Goal: Task Accomplishment & Management: Manage account settings

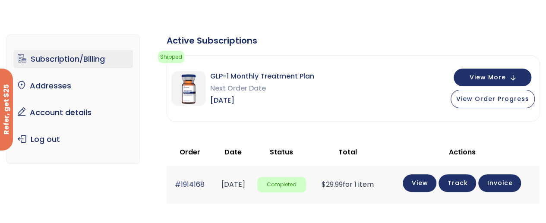
scroll to position [30, 0]
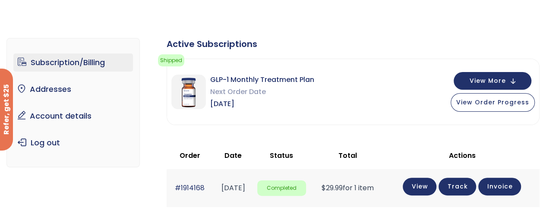
click at [517, 82] on button "View More" at bounding box center [493, 81] width 78 height 18
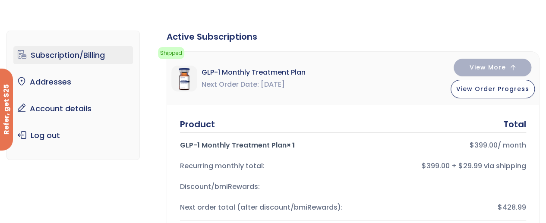
scroll to position [0, 0]
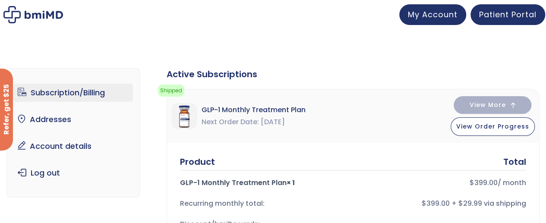
click at [500, 15] on span "Patient Portal" at bounding box center [507, 14] width 57 height 11
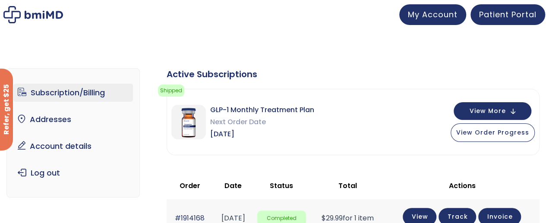
scroll to position [43, 0]
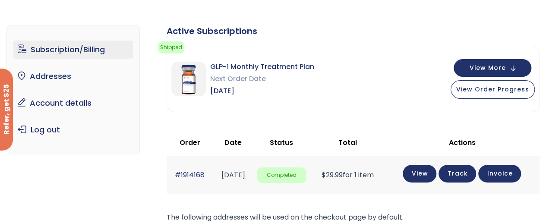
click at [188, 82] on img at bounding box center [188, 79] width 35 height 35
click at [514, 62] on button "View More" at bounding box center [493, 68] width 78 height 18
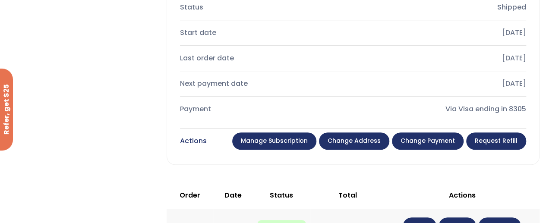
scroll to position [302, 0]
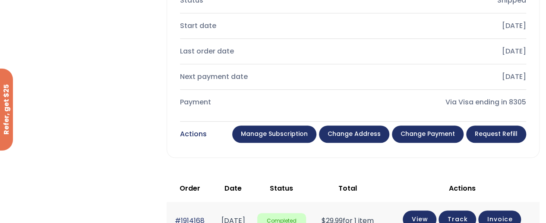
click at [284, 127] on link "Manage Subscription" at bounding box center [274, 134] width 84 height 17
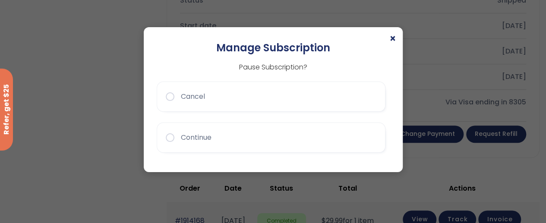
click at [288, 70] on p "Pause Subscription?" at bounding box center [273, 67] width 233 height 11
click at [393, 37] on span "×" at bounding box center [393, 39] width 7 height 10
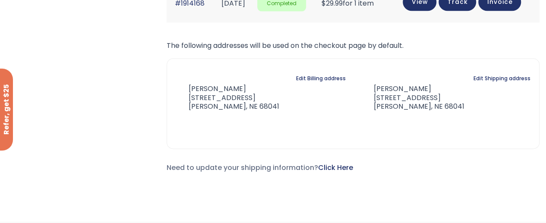
scroll to position [561, 0]
